Goal: Communication & Community: Connect with others

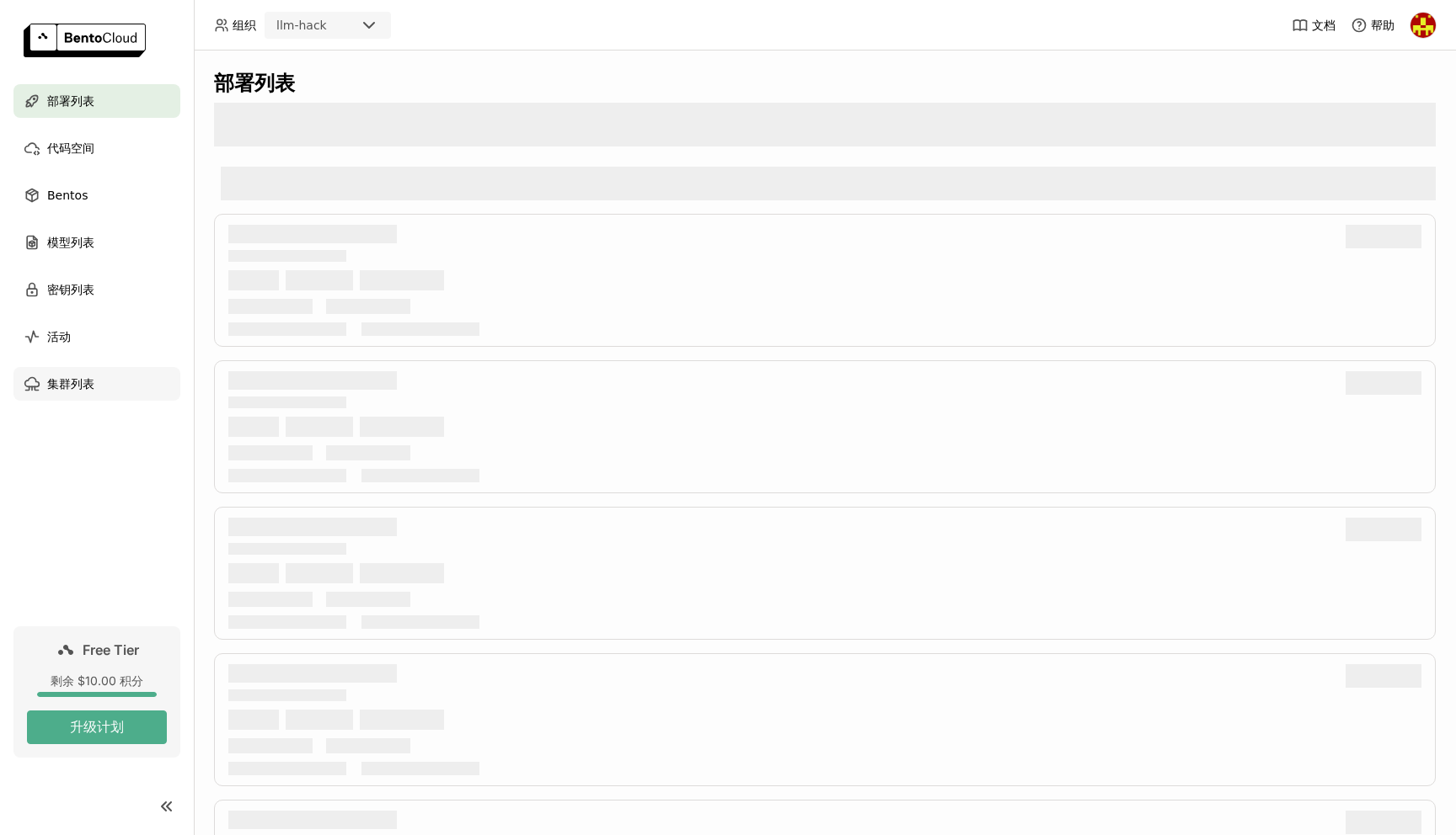
click at [88, 380] on span "集群列表" at bounding box center [71, 384] width 47 height 20
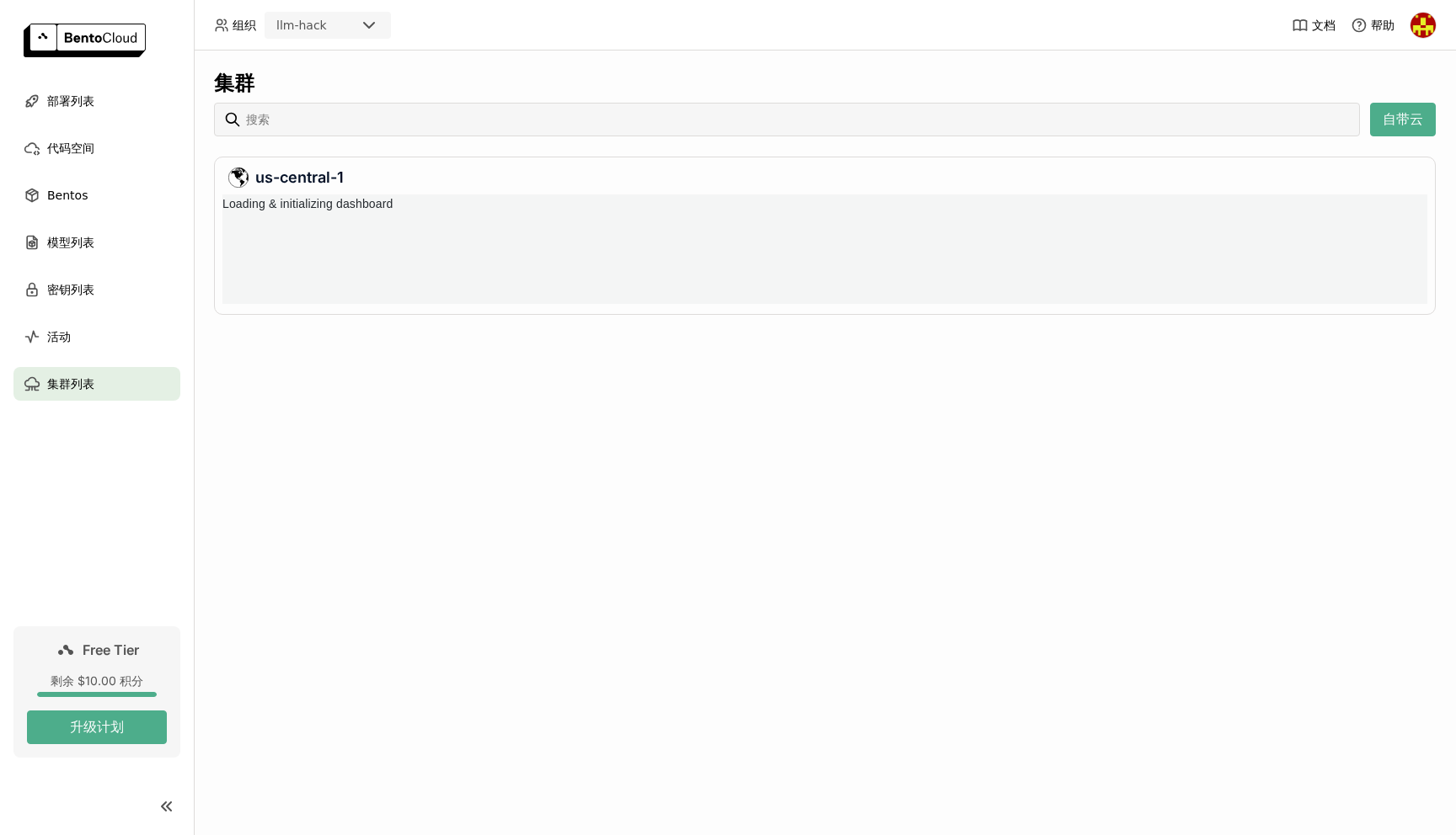
click at [110, 45] on img at bounding box center [84, 40] width 122 height 34
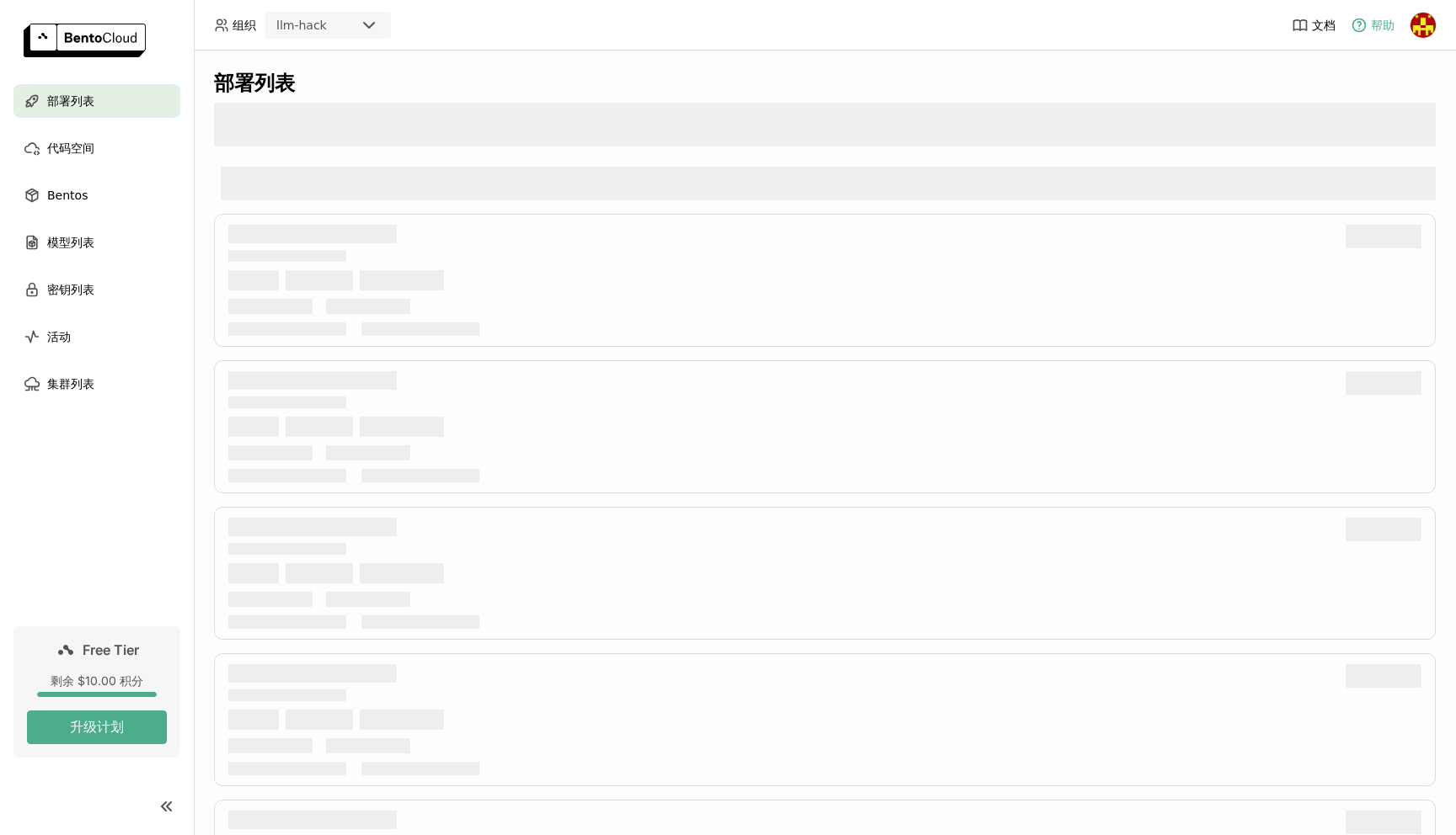
click at [1382, 18] on span "帮助" at bounding box center [1383, 25] width 24 height 15
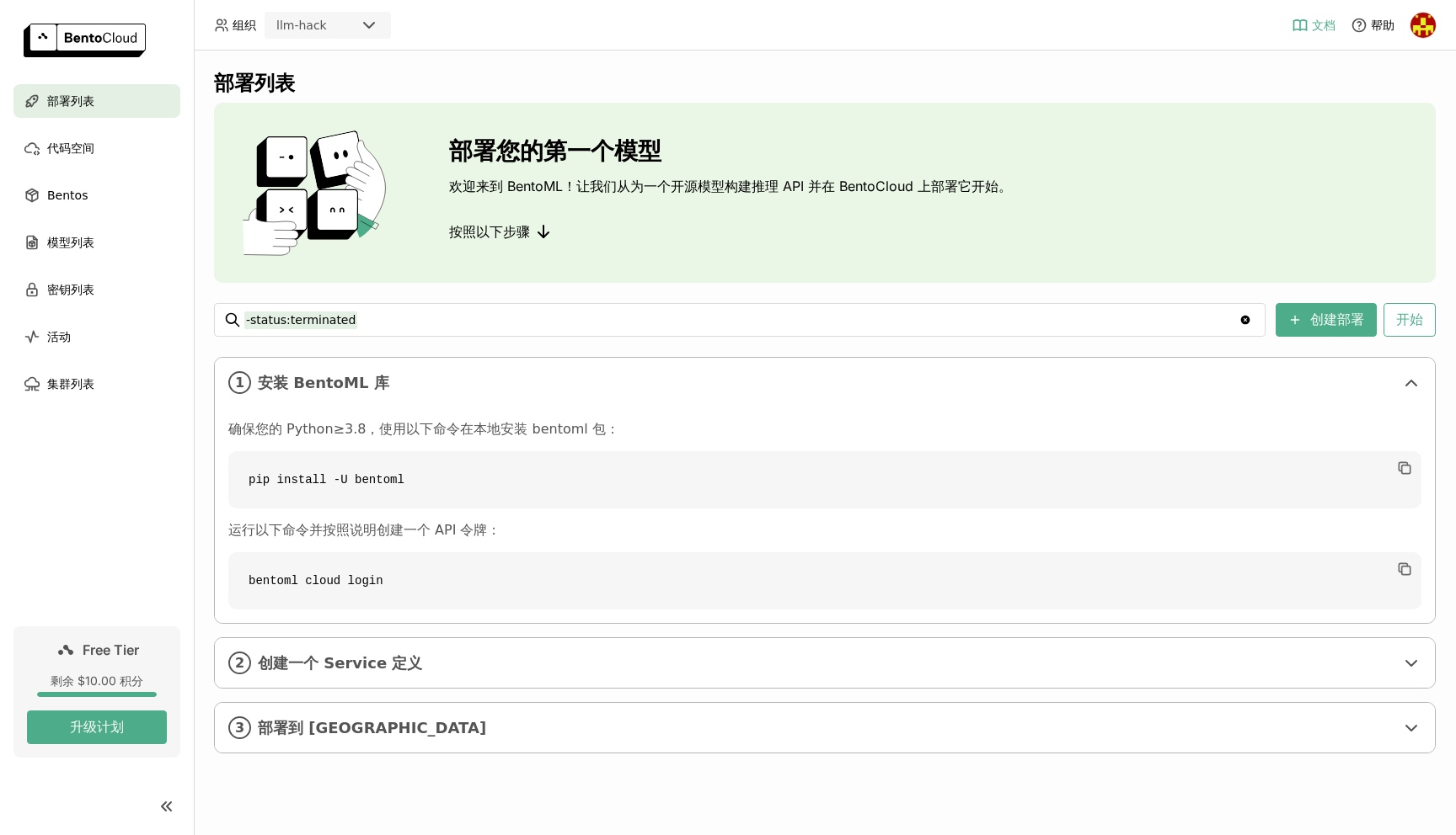
click at [1320, 20] on span "文档" at bounding box center [1324, 25] width 24 height 15
click at [1387, 26] on span "帮助" at bounding box center [1383, 25] width 24 height 15
click at [1321, 80] on link "Slack 社区" at bounding box center [1336, 83] width 104 height 24
click at [1320, 81] on link "Slack 社区" at bounding box center [1336, 83] width 104 height 24
